Goal: Transaction & Acquisition: Purchase product/service

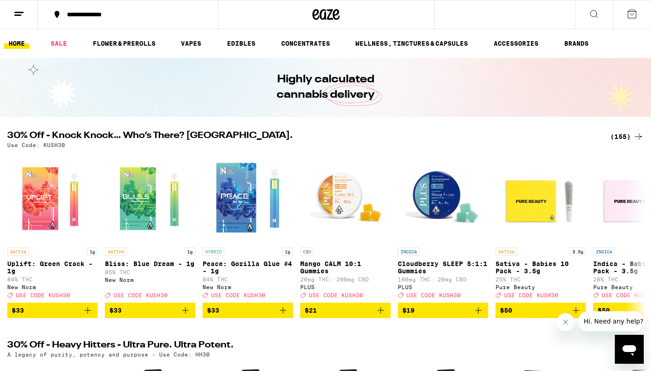
click at [616, 138] on div "(155)" at bounding box center [626, 136] width 33 height 11
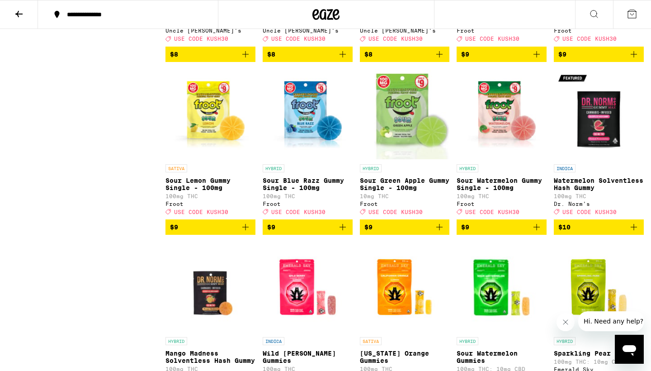
scroll to position [729, 0]
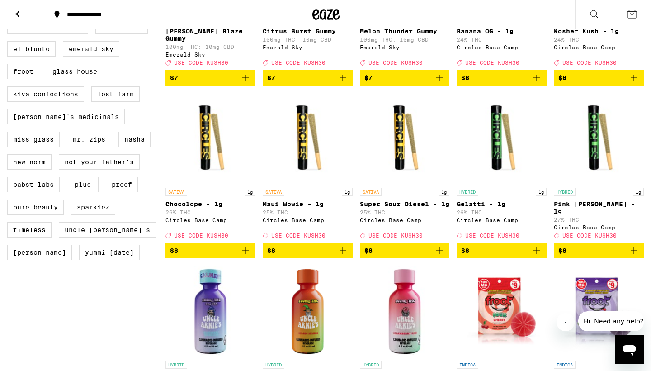
click at [595, 13] on icon at bounding box center [594, 14] width 11 height 11
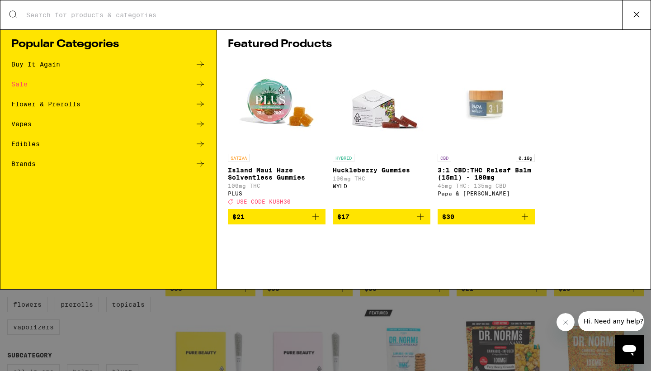
scroll to position [0, 0]
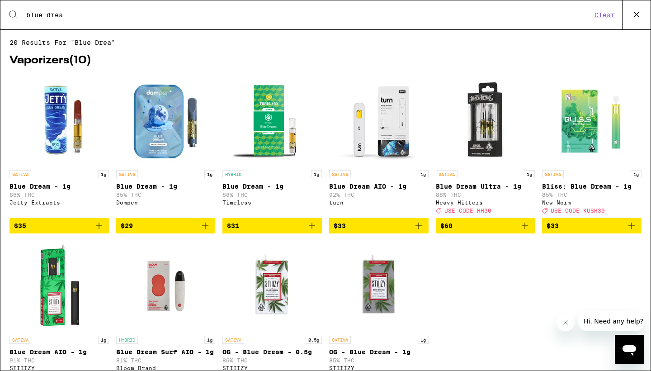
type input "blue dream"
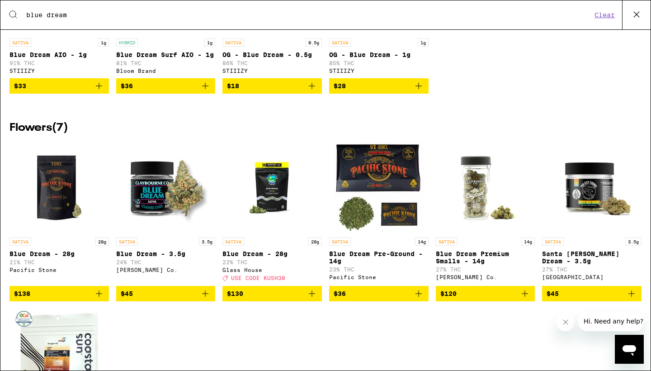
scroll to position [299, 0]
